Goal: Task Accomplishment & Management: Manage account settings

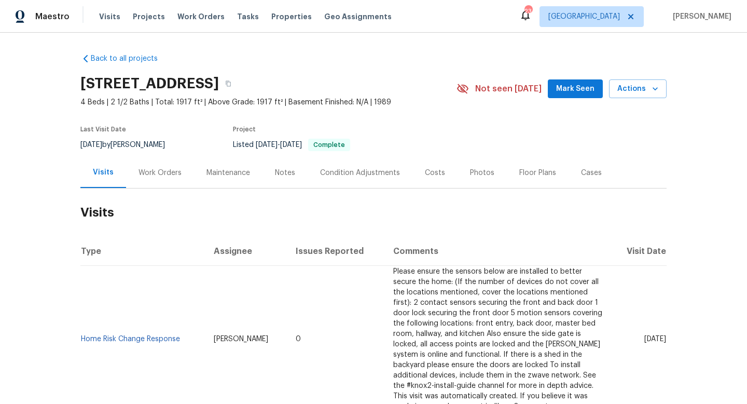
click at [168, 173] on div "Work Orders" at bounding box center [160, 173] width 43 height 10
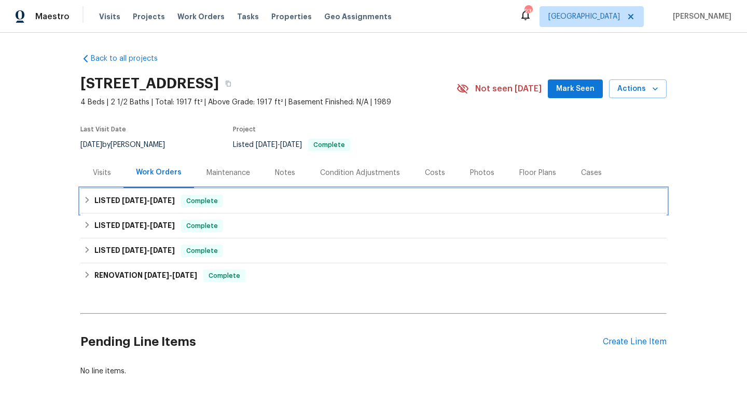
click at [159, 197] on span "[DATE]" at bounding box center [162, 200] width 25 height 7
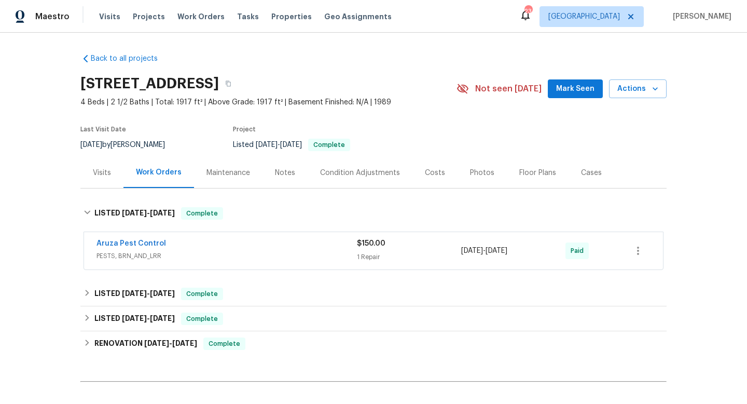
click at [229, 244] on div "Aruza Pest Control" at bounding box center [227, 244] width 260 height 12
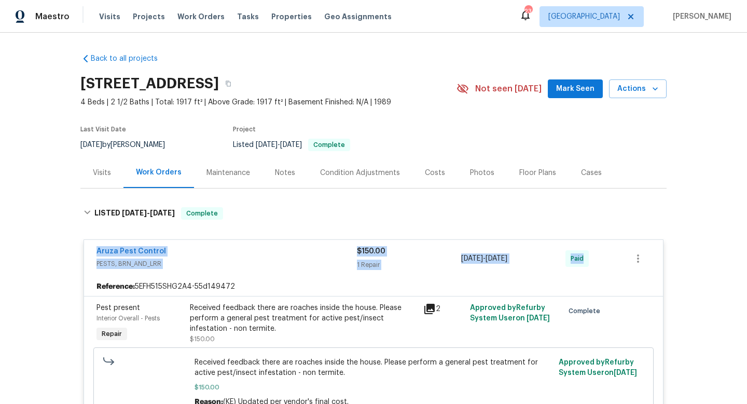
drag, startPoint x: 86, startPoint y: 244, endPoint x: 614, endPoint y: 254, distance: 528.3
click at [615, 255] on div "Aruza Pest Control PESTS, BRN_AND_LRR $150.00 1 Repair [DATE] - [DATE] Paid" at bounding box center [373, 258] width 579 height 37
copy div "Aruza Pest Control PESTS, BRN_AND_LRR $150.00 1 Repair [DATE] - [DATE] Paid"
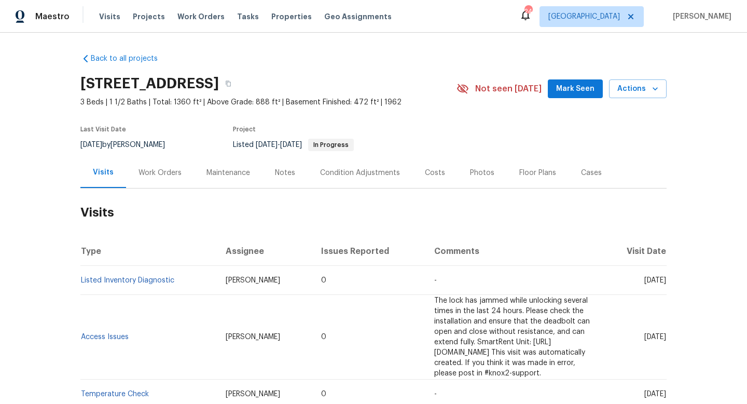
click at [144, 175] on div "Work Orders" at bounding box center [160, 173] width 43 height 10
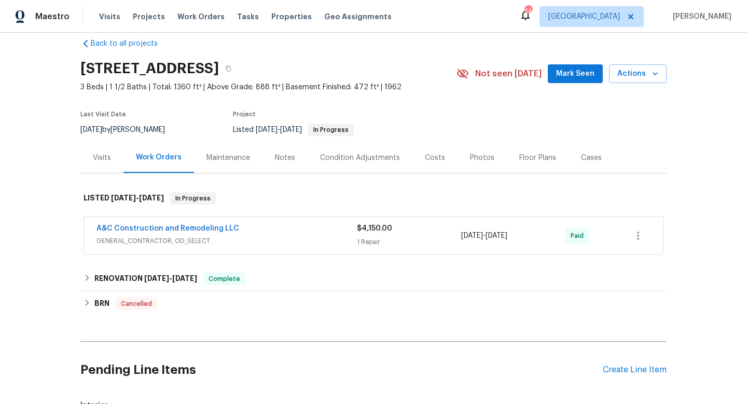
scroll to position [17, 0]
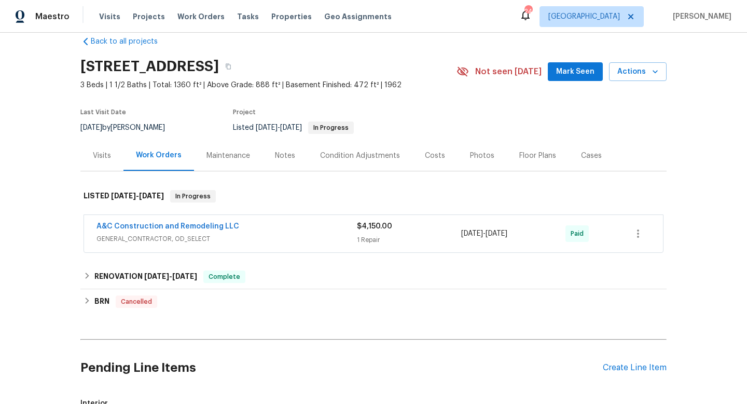
click at [293, 233] on span "GENERAL_CONTRACTOR, OD_SELECT" at bounding box center [227, 238] width 260 height 10
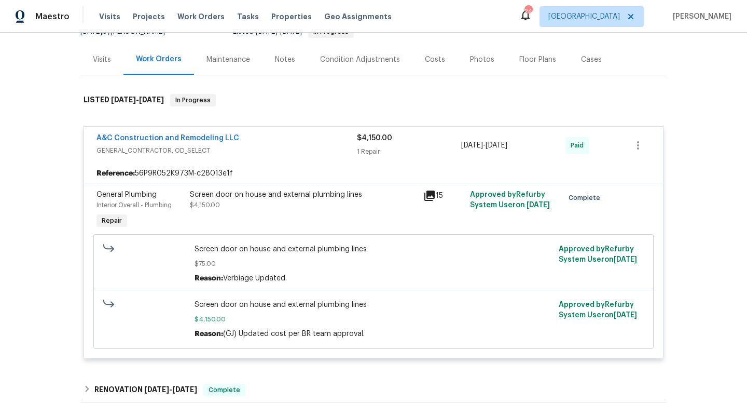
scroll to position [296, 0]
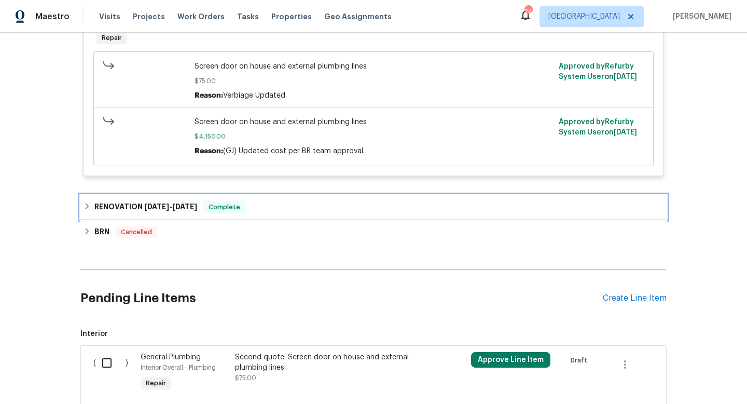
click at [304, 211] on div "RENOVATION 4/28/25 - 5/28/25 Complete" at bounding box center [374, 207] width 580 height 12
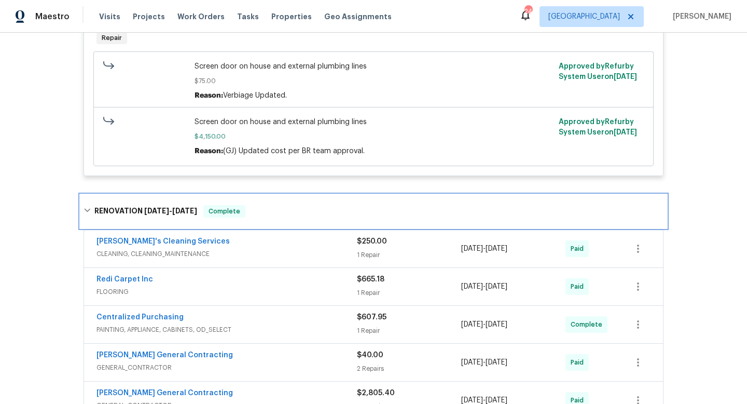
click at [304, 211] on div "RENOVATION 4/28/25 - 5/28/25 Complete" at bounding box center [374, 211] width 580 height 12
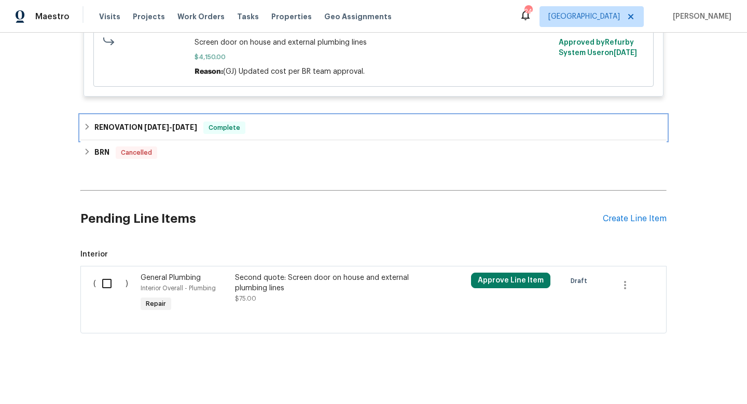
scroll to position [307, 0]
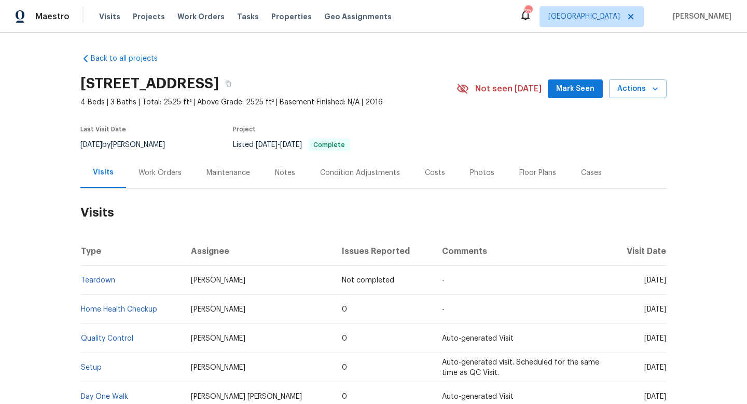
click at [586, 171] on div "Cases" at bounding box center [591, 173] width 21 height 10
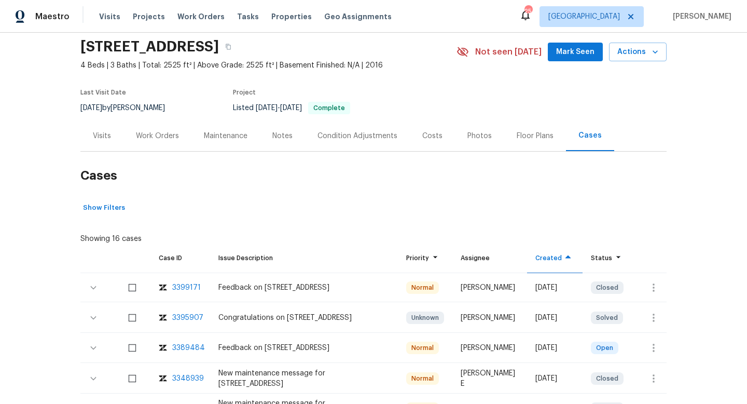
scroll to position [139, 0]
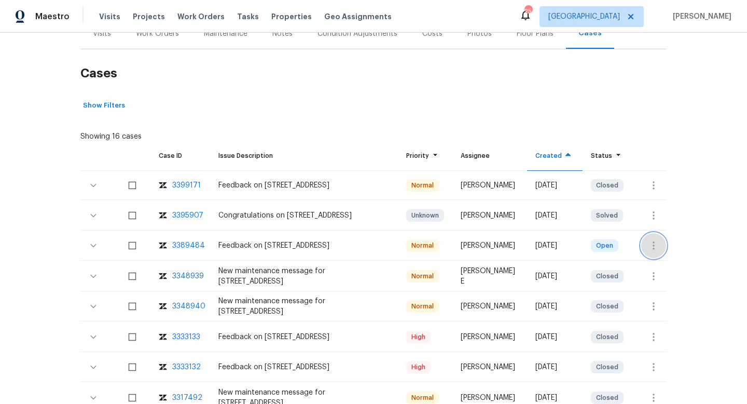
click at [653, 251] on icon "button" at bounding box center [654, 245] width 12 height 12
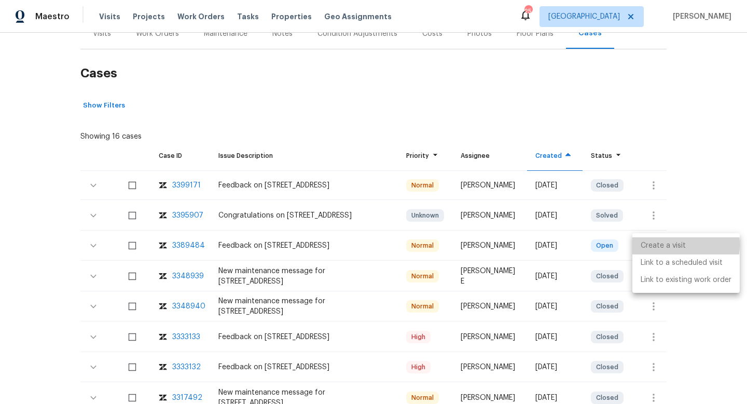
click at [653, 244] on li "Create a visit" at bounding box center [685, 245] width 107 height 17
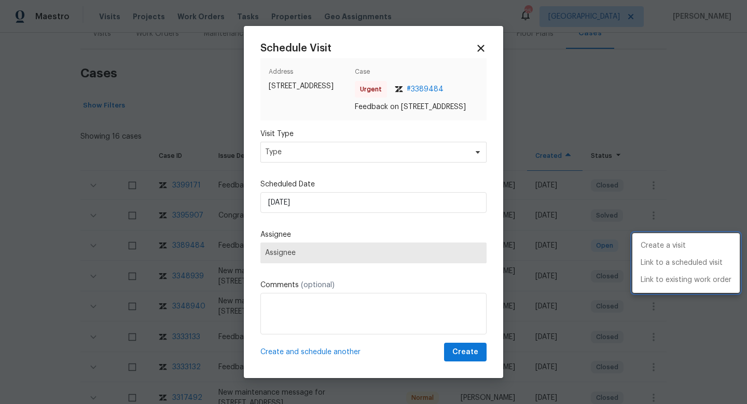
click at [276, 148] on div at bounding box center [373, 202] width 747 height 404
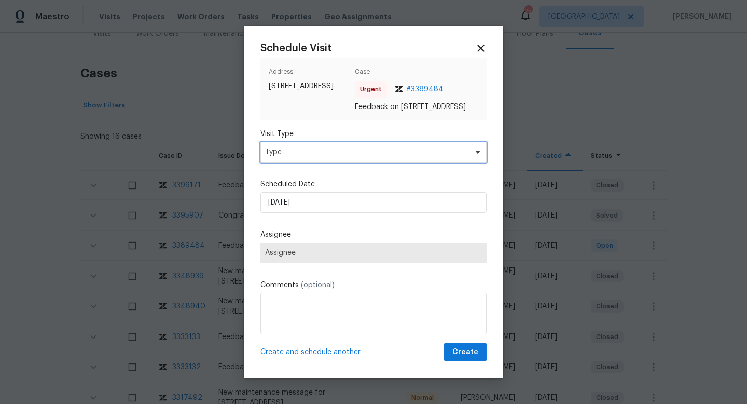
click at [279, 157] on span "Type" at bounding box center [366, 152] width 202 height 10
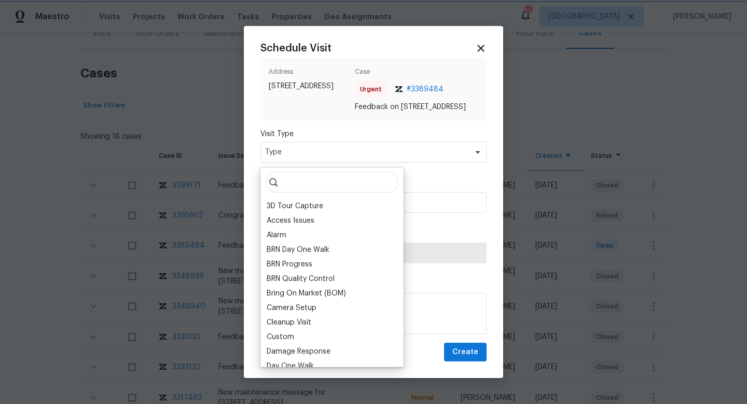
click at [609, 101] on div at bounding box center [373, 202] width 747 height 404
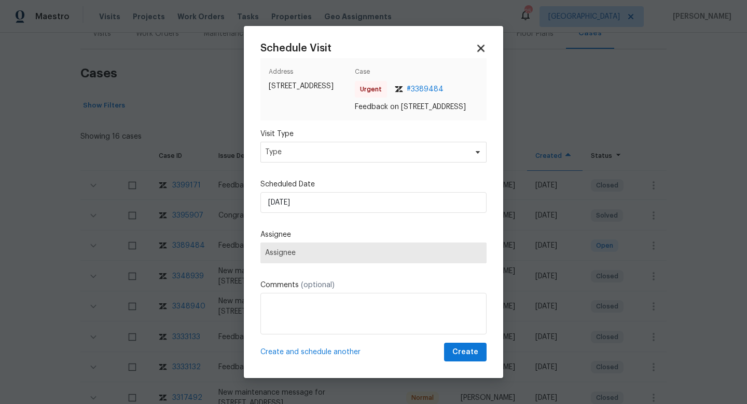
click at [480, 45] on icon at bounding box center [480, 48] width 7 height 7
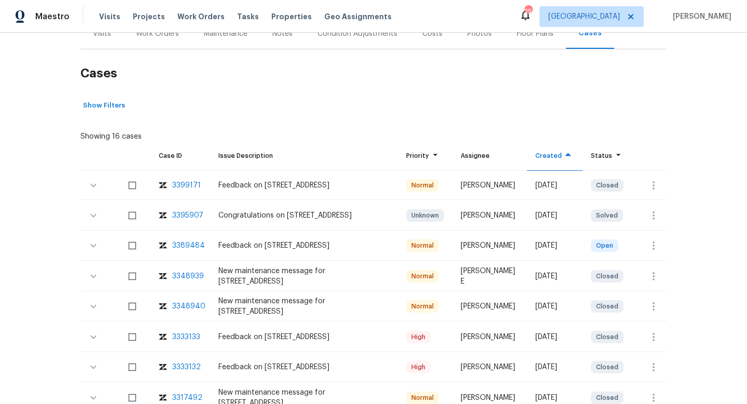
click at [667, 246] on div "Back to all projects 150 Eagle Creek Rd NW, Cleveland, TN 37312 4 Beds | 3 Bath…" at bounding box center [373, 218] width 747 height 371
click at [662, 246] on button "button" at bounding box center [653, 245] width 25 height 25
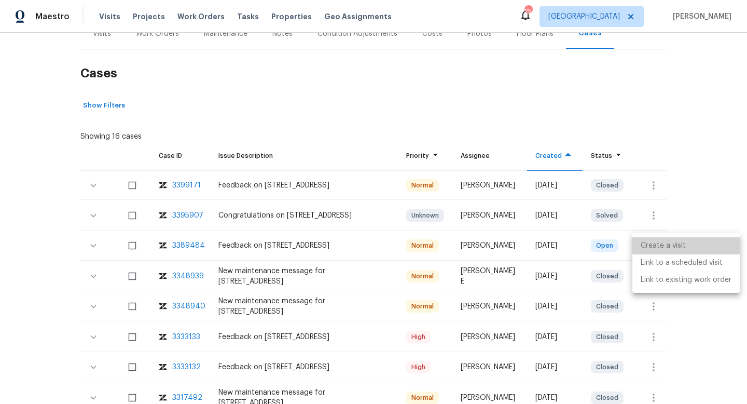
click at [658, 243] on li "Create a visit" at bounding box center [685, 245] width 107 height 17
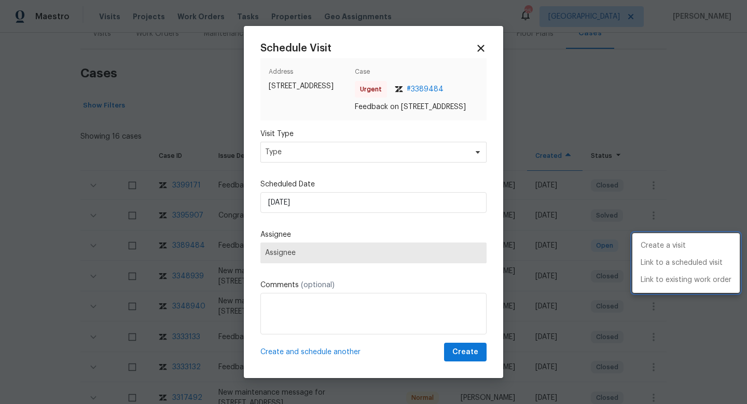
click at [301, 163] on div at bounding box center [373, 202] width 747 height 404
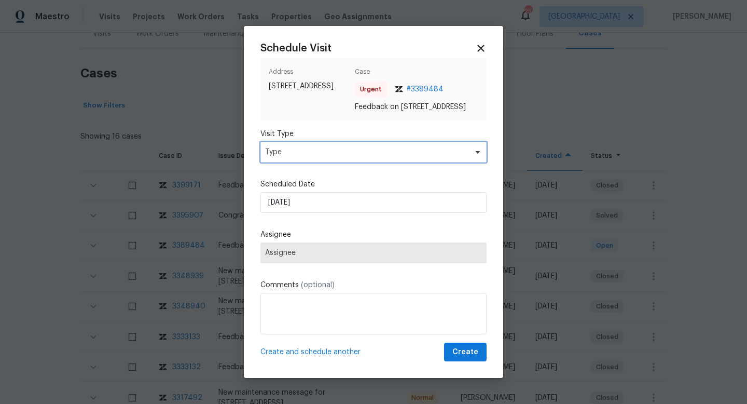
click at [298, 157] on span "Type" at bounding box center [366, 152] width 202 height 10
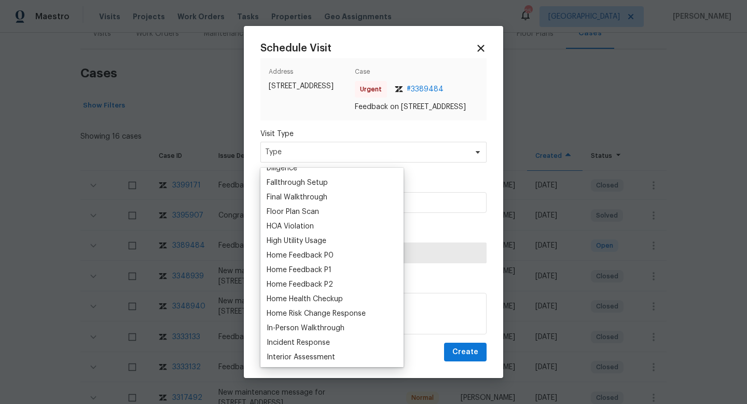
scroll to position [242, 0]
click at [315, 270] on div "Home Feedback P1" at bounding box center [299, 269] width 65 height 10
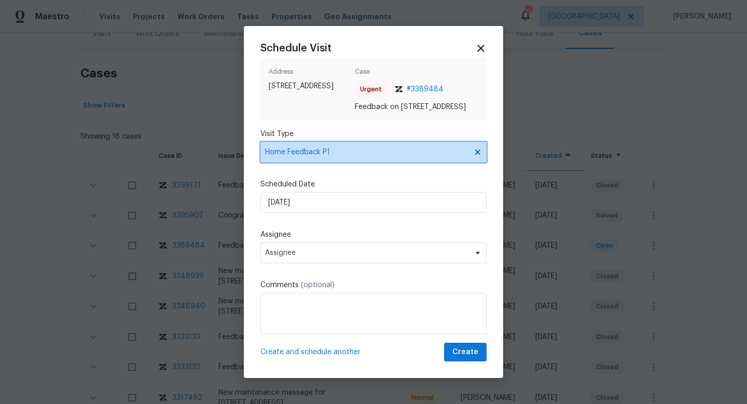
click at [318, 157] on span "Home Feedback P1" at bounding box center [366, 152] width 202 height 10
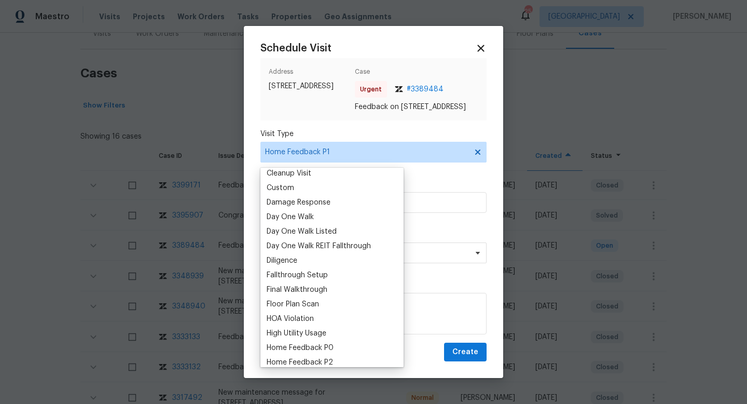
scroll to position [198, 0]
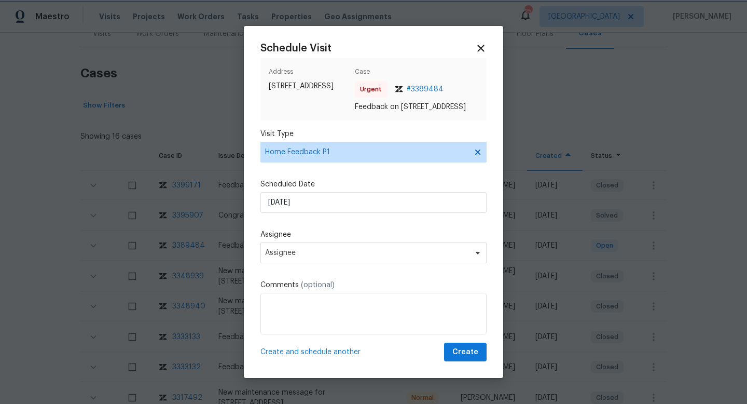
click at [452, 196] on div "Scheduled Date 15/08/2025" at bounding box center [373, 196] width 226 height 34
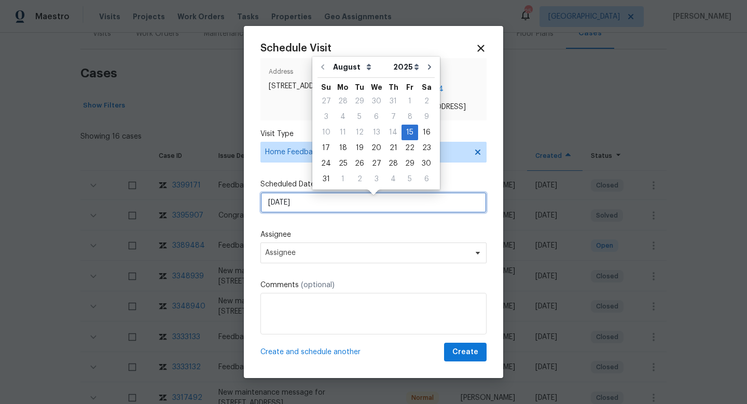
click at [323, 209] on input "15/08/2025" at bounding box center [373, 202] width 226 height 21
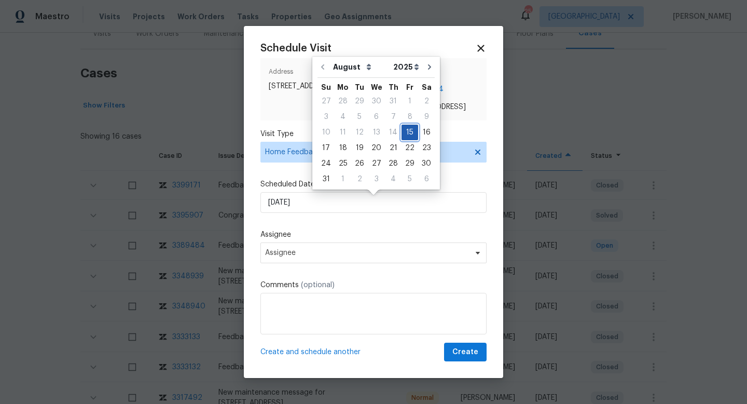
click at [407, 132] on div "15" at bounding box center [410, 132] width 17 height 15
click at [317, 234] on label "Assignee" at bounding box center [373, 234] width 226 height 10
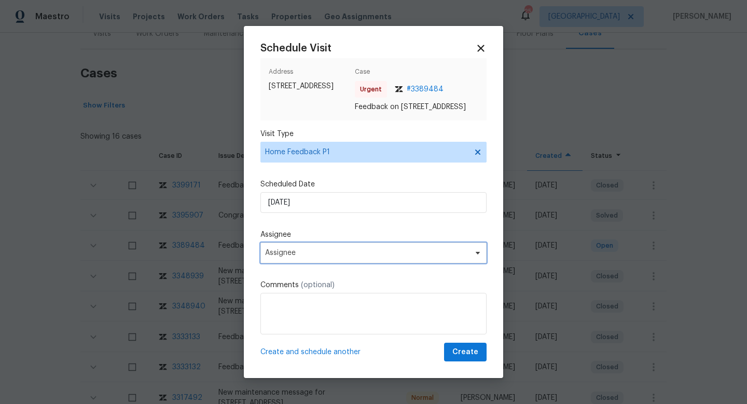
click at [290, 263] on span "Assignee" at bounding box center [373, 252] width 226 height 21
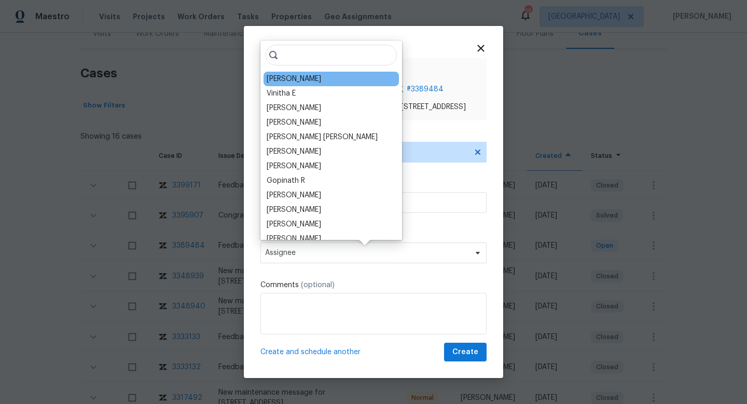
click at [294, 78] on div "Tucker Trent" at bounding box center [294, 79] width 54 height 10
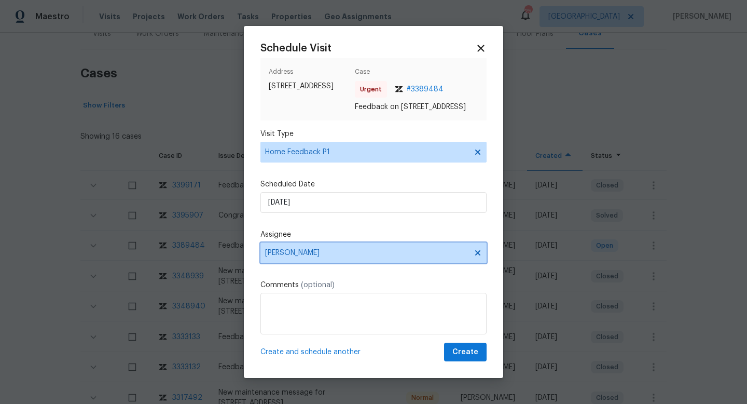
click at [297, 254] on span "Tucker Trent" at bounding box center [366, 253] width 203 height 8
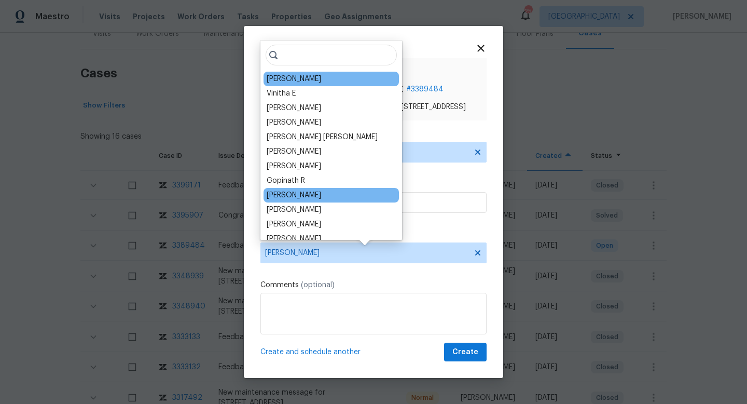
click at [305, 196] on div "Corey Nail" at bounding box center [331, 195] width 135 height 15
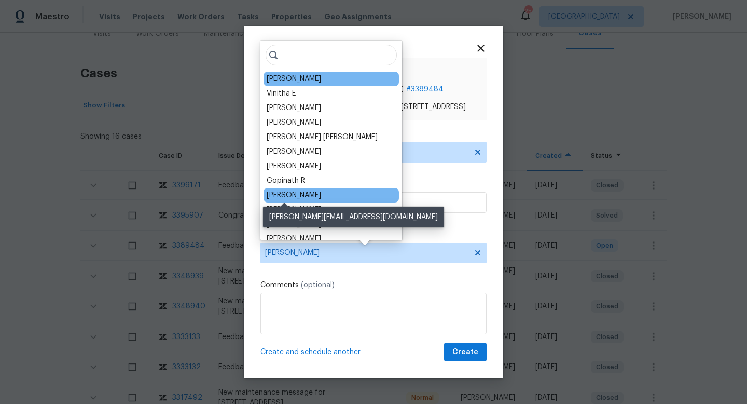
click at [288, 196] on div "Corey Nail" at bounding box center [294, 195] width 54 height 10
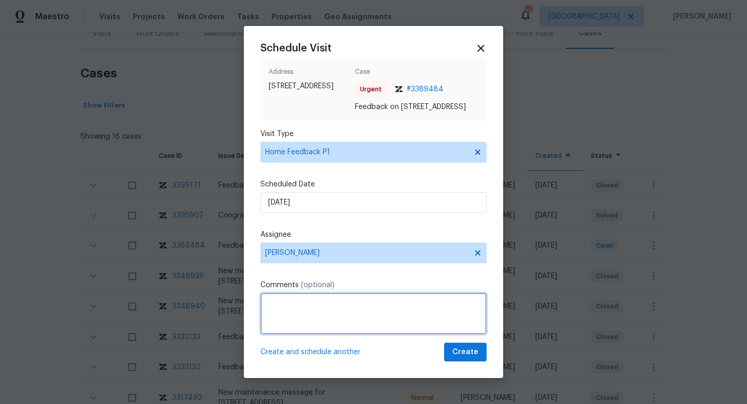
click at [280, 317] on textarea at bounding box center [373, 314] width 226 height 42
paste textarea "They would like to know what is going on with the place in the garage ceiling, …"
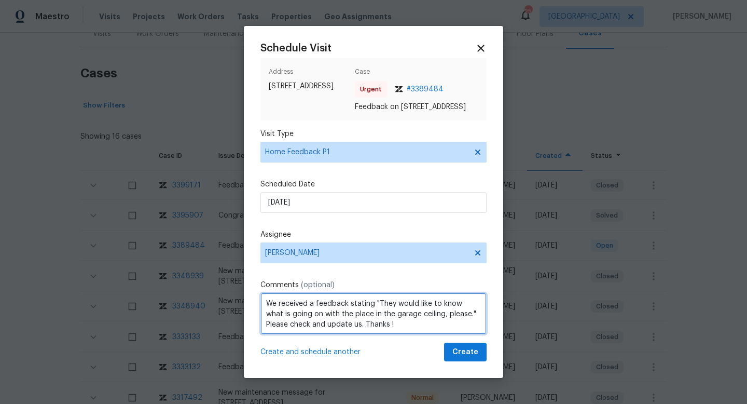
type textarea "We received a feedback stating "They would like to know what is going on with t…"
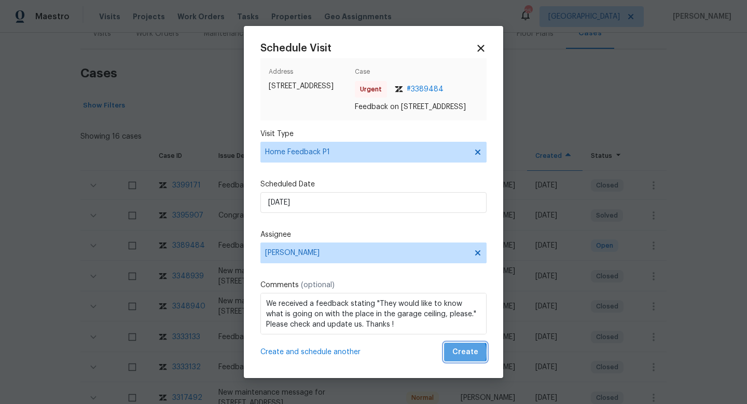
click at [461, 359] on span "Create" at bounding box center [465, 352] width 26 height 13
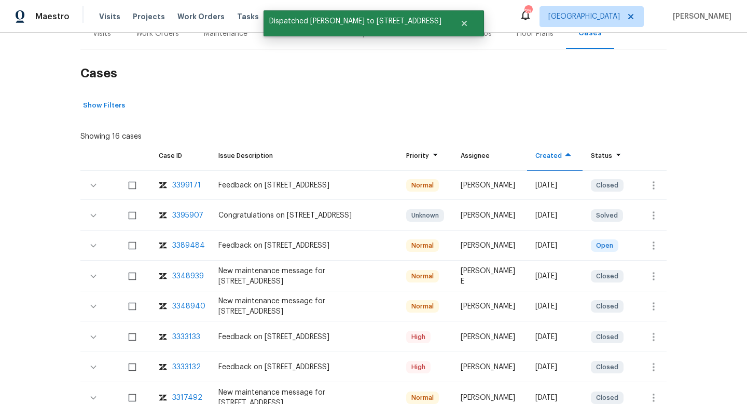
scroll to position [100, 0]
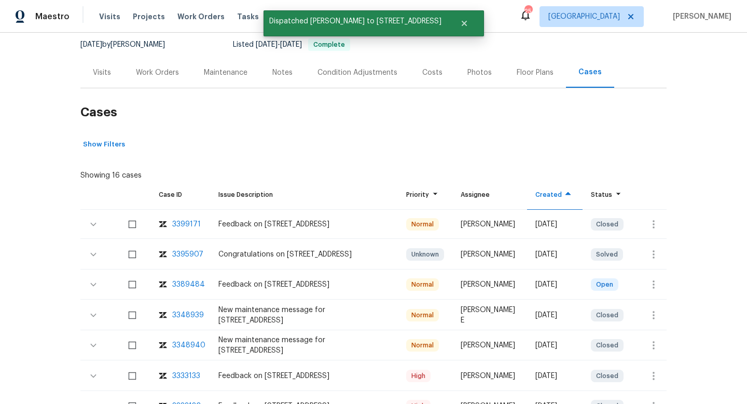
click at [105, 74] on div "Visits" at bounding box center [102, 72] width 18 height 10
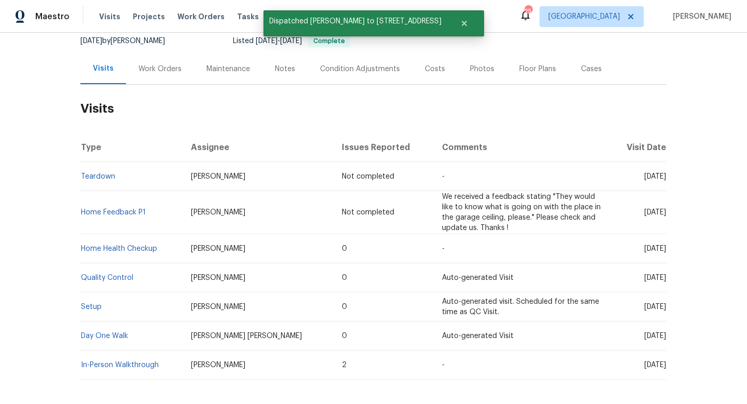
scroll to position [86, 0]
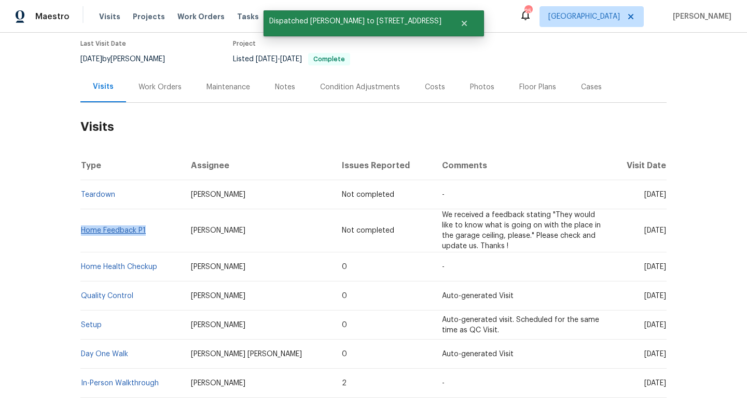
drag, startPoint x: 153, startPoint y: 228, endPoint x: 82, endPoint y: 231, distance: 70.1
click at [82, 231] on td "Home Feedback P1" at bounding box center [131, 230] width 102 height 43
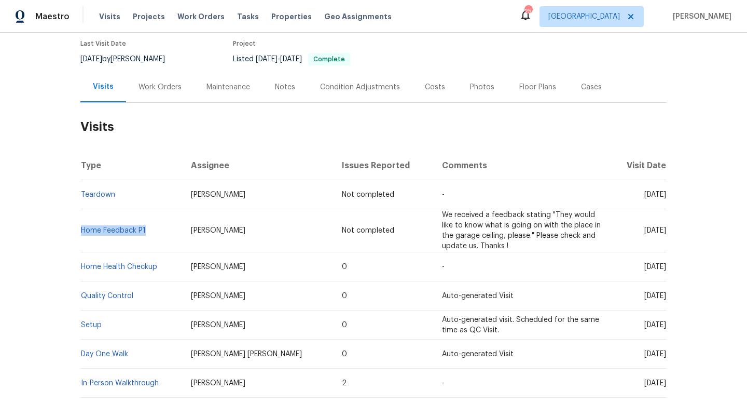
copy link "Home Feedback P1"
click at [102, 88] on div "Visits" at bounding box center [103, 86] width 21 height 10
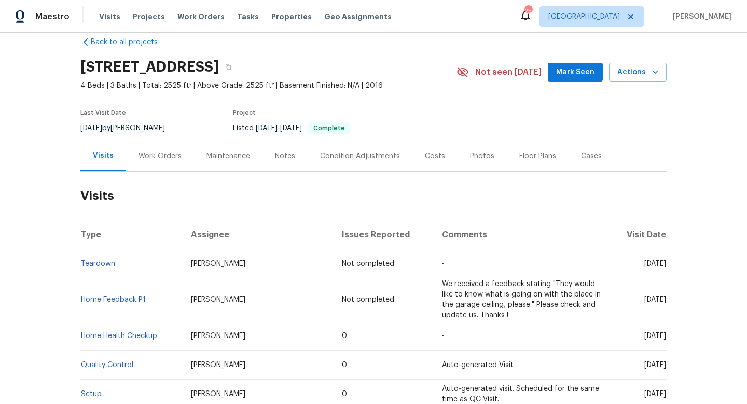
scroll to position [0, 0]
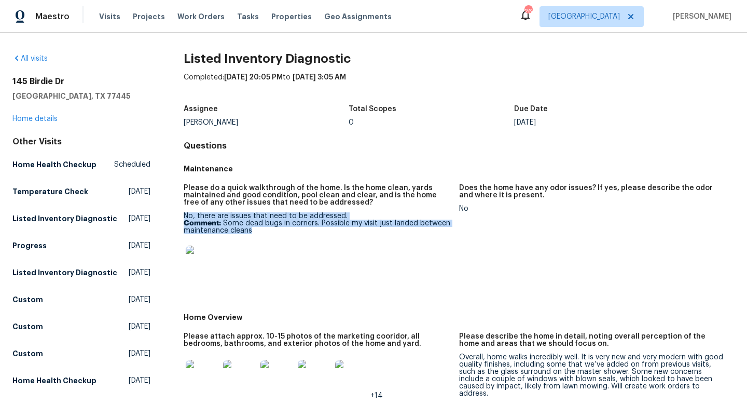
drag, startPoint x: 257, startPoint y: 232, endPoint x: 185, endPoint y: 209, distance: 76.0
click at [185, 209] on figure "Please do a quick walkthrough of the home. Is the home clean, yards maintained …" at bounding box center [322, 242] width 276 height 117
copy figure "No, there are issues that need to be addressed. Comment: Some dead bugs in corn…"
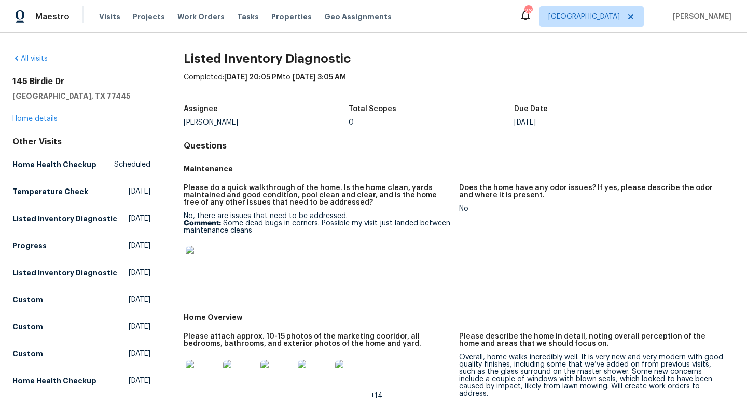
click at [346, 222] on p "Comment: Some dead bugs in corners. Possible my visit just landed between maint…" at bounding box center [317, 226] width 267 height 15
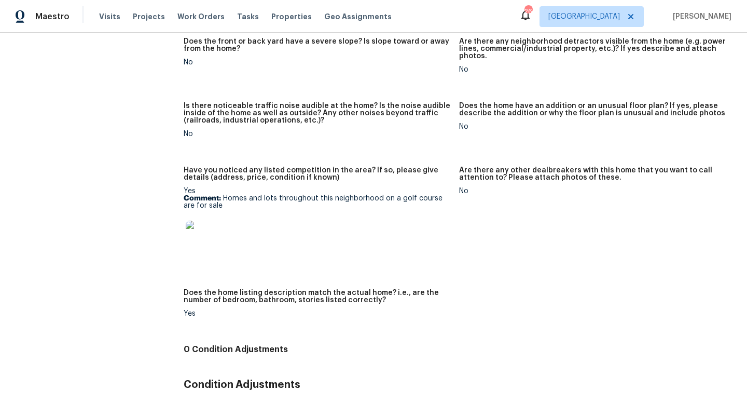
scroll to position [812, 0]
